Goal: Task Accomplishment & Management: Manage account settings

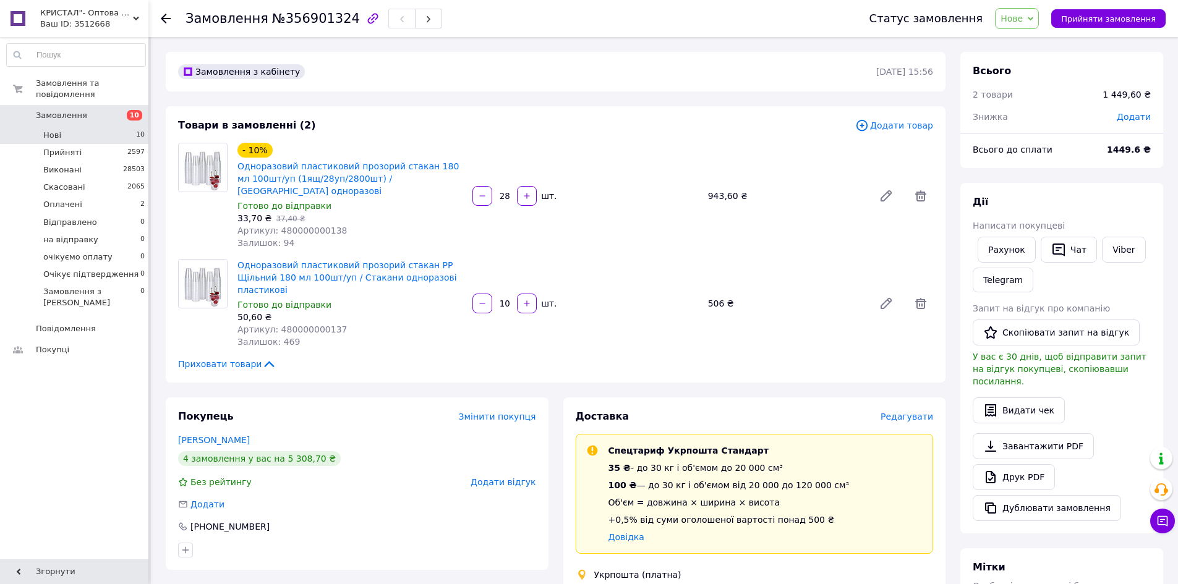
click at [66, 127] on li "Нові 10" at bounding box center [76, 135] width 152 height 17
click at [79, 127] on li "Нові 9" at bounding box center [76, 135] width 152 height 17
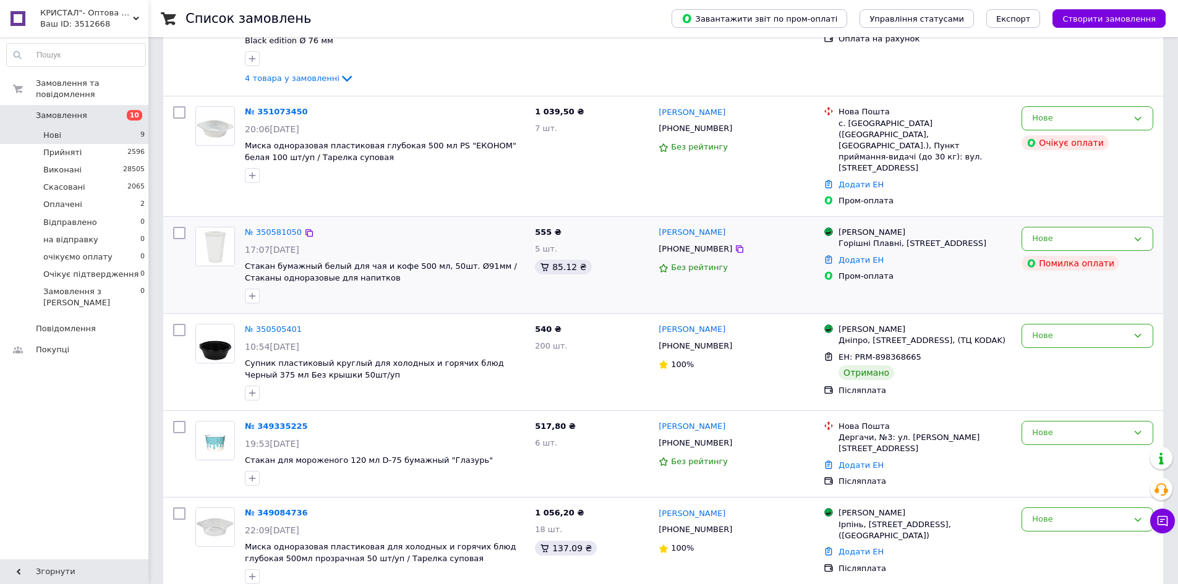
scroll to position [549, 0]
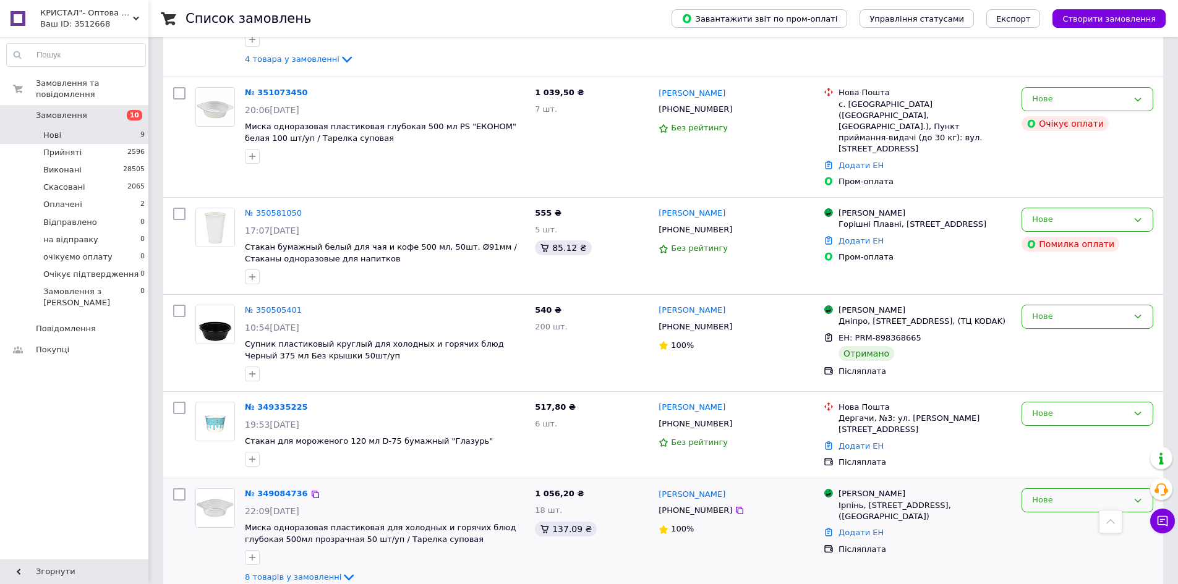
click at [1073, 494] on div "Нове" at bounding box center [1080, 500] width 96 height 13
click at [905, 527] on div "Магазини Rozetka Ірпінь, [STREET_ADDRESS], (Ірпінь) Додати ЕН Післяплата" at bounding box center [918, 537] width 198 height 106
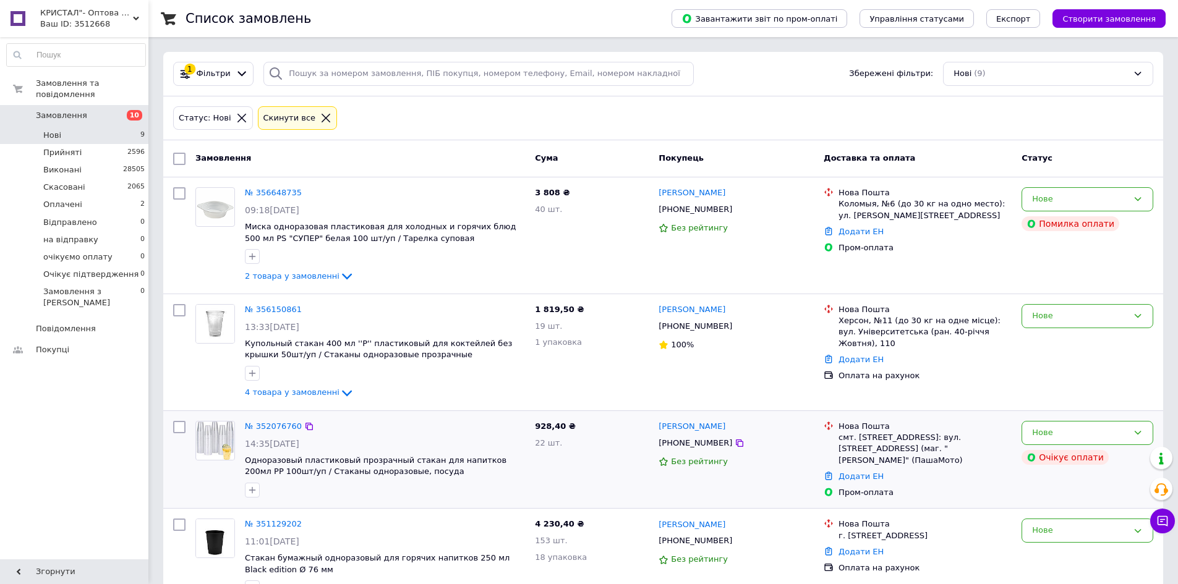
scroll to position [62, 0]
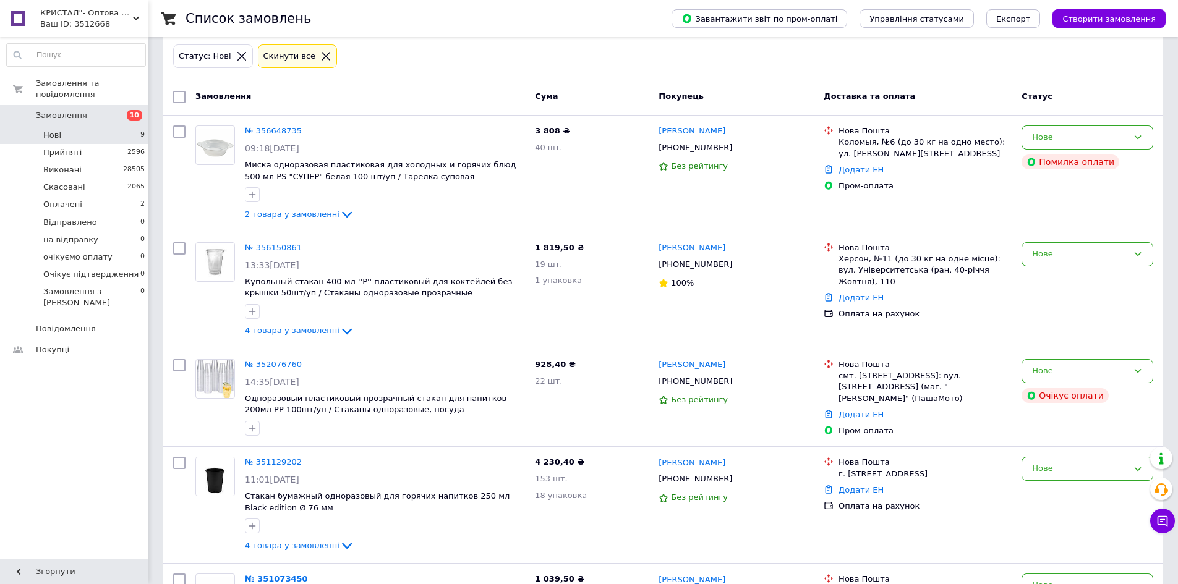
click at [79, 105] on link "Замовлення 10" at bounding box center [76, 115] width 152 height 21
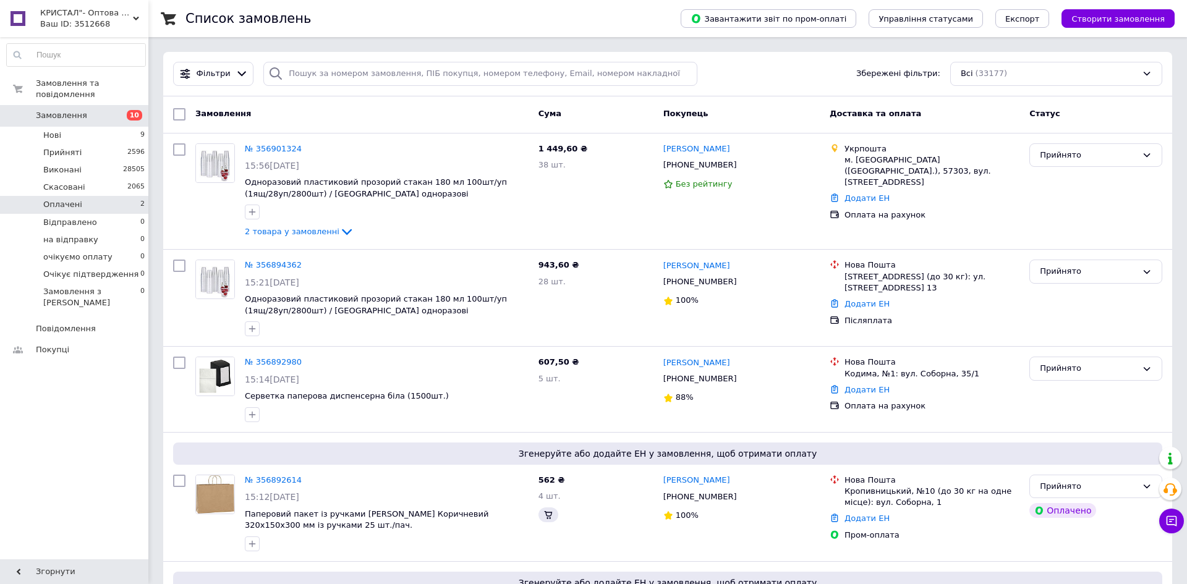
click at [92, 200] on li "Оплачені 2" at bounding box center [76, 204] width 152 height 17
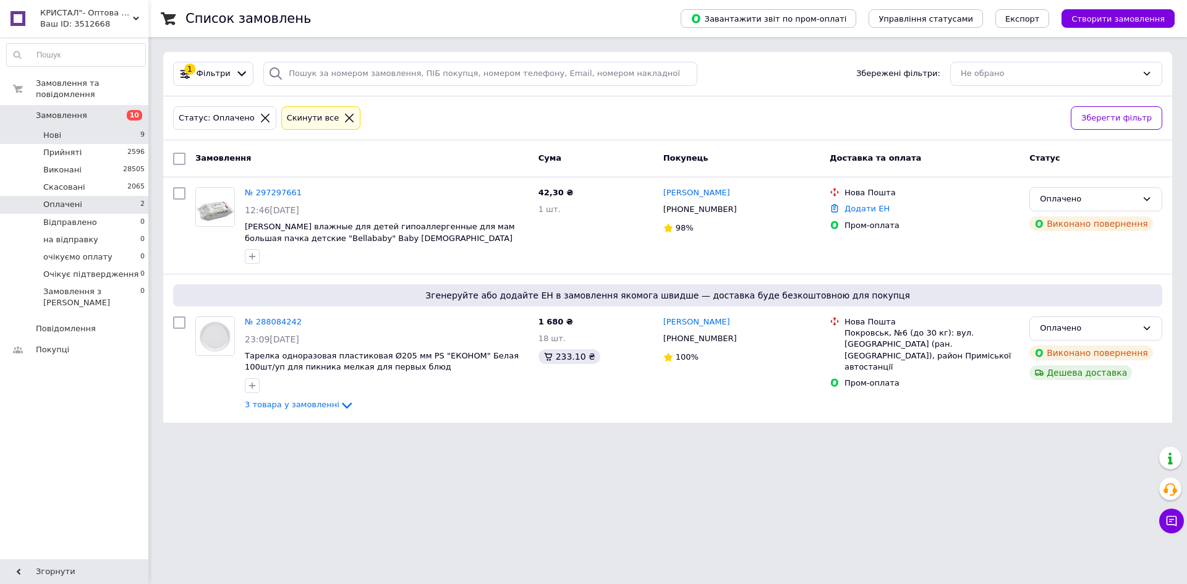
click at [66, 127] on li "Нові 9" at bounding box center [76, 135] width 152 height 17
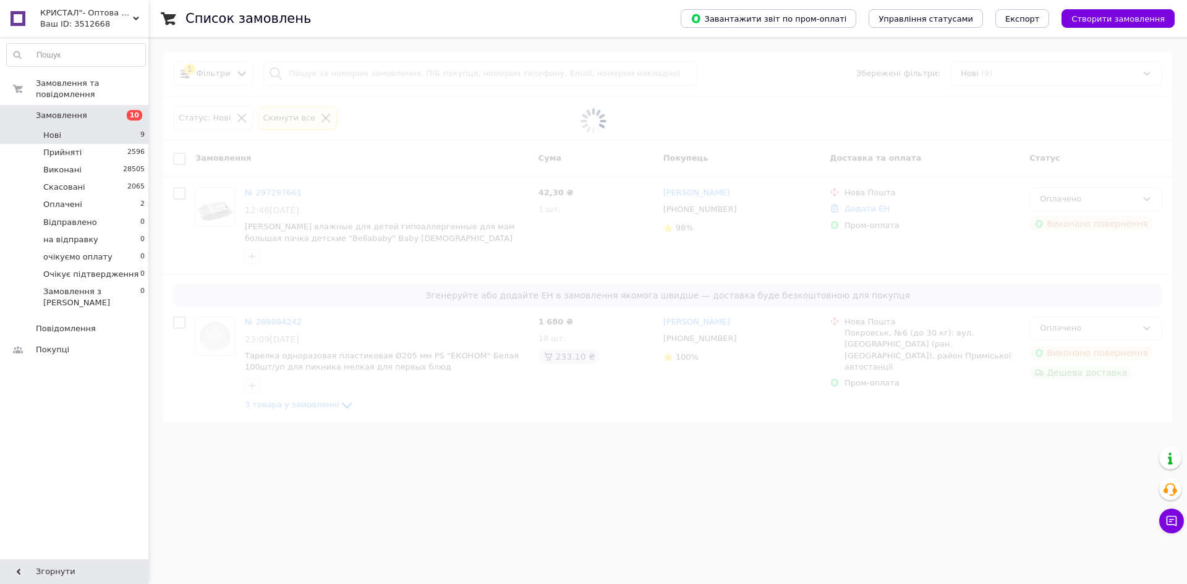
click at [72, 110] on span "Замовлення" at bounding box center [61, 115] width 51 height 11
